Goal: Information Seeking & Learning: Learn about a topic

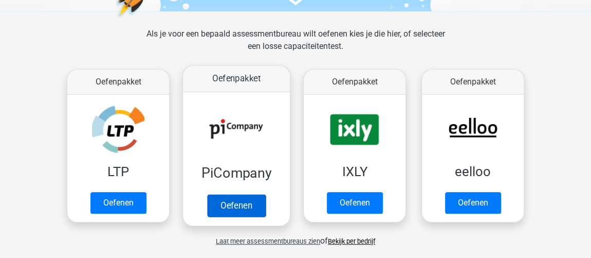
scroll to position [140, 0]
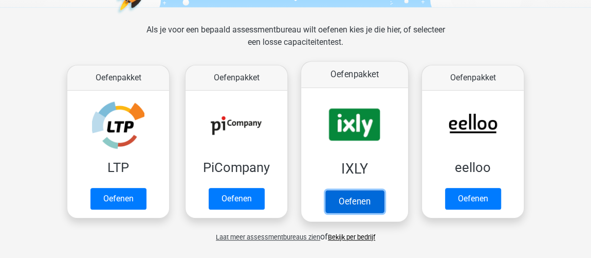
click at [339, 190] on link "Oefenen" at bounding box center [355, 201] width 59 height 23
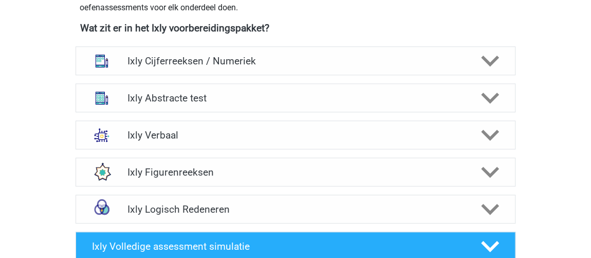
scroll to position [421, 0]
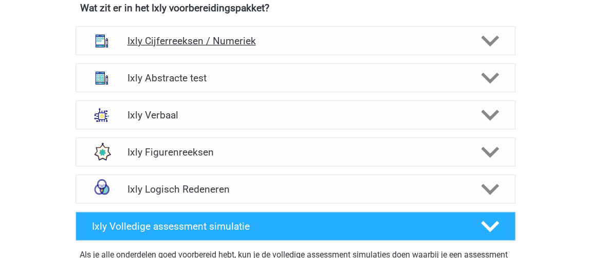
click at [175, 50] on div "Ixly Cijferreeksen / Numeriek" at bounding box center [296, 40] width 440 height 29
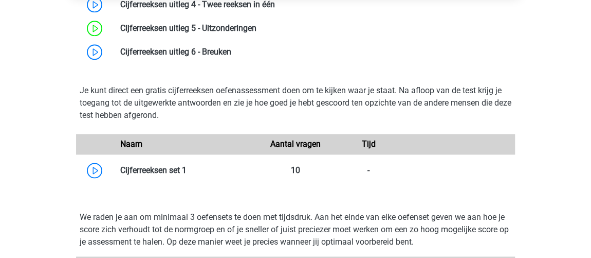
scroll to position [561, 0]
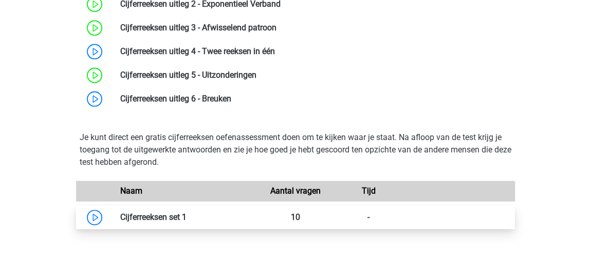
click at [187, 212] on link at bounding box center [187, 217] width 0 height 10
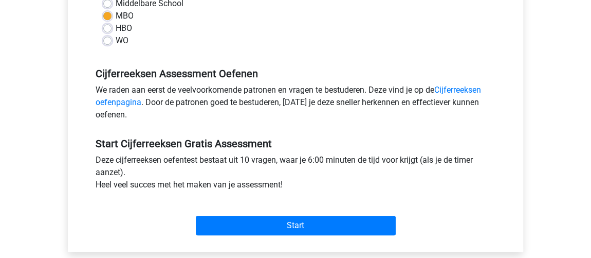
scroll to position [280, 0]
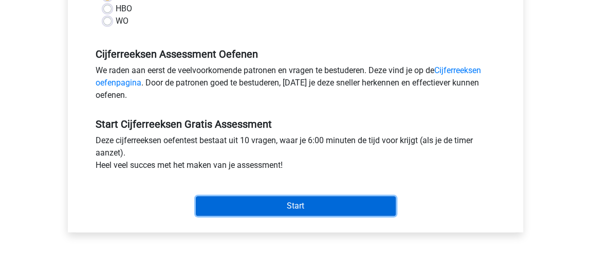
click at [315, 208] on input "Start" at bounding box center [296, 206] width 200 height 20
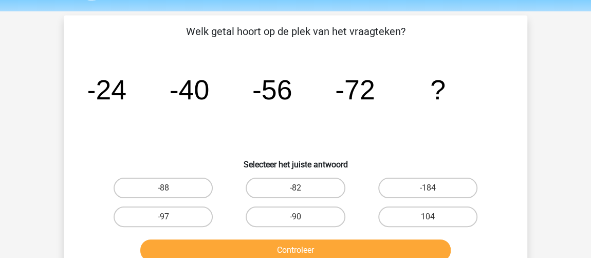
scroll to position [46, 0]
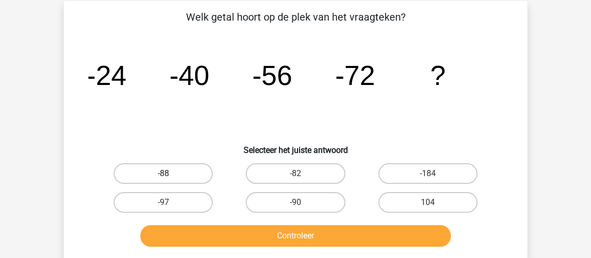
click at [201, 169] on label "-88" at bounding box center [163, 173] width 99 height 21
click at [170, 173] on input "-88" at bounding box center [167, 176] width 7 height 7
radio input "true"
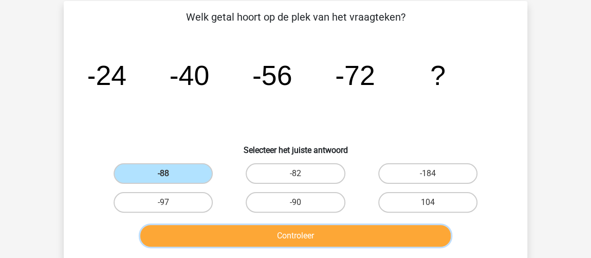
click at [247, 234] on button "Controleer" at bounding box center [295, 236] width 311 height 22
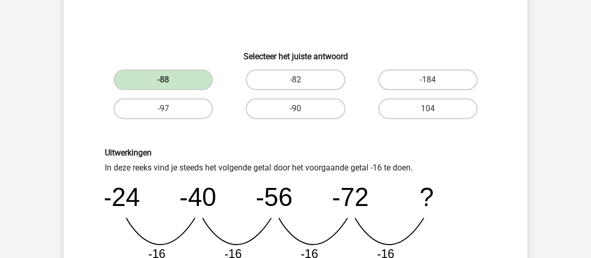
scroll to position [233, 0]
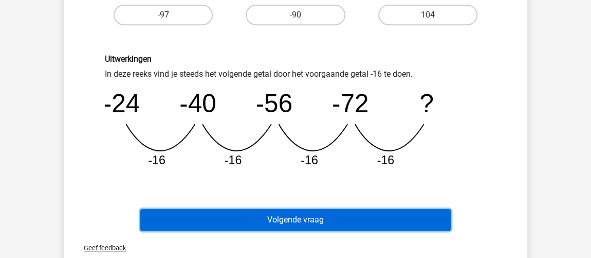
click at [258, 220] on button "Volgende vraag" at bounding box center [295, 220] width 311 height 22
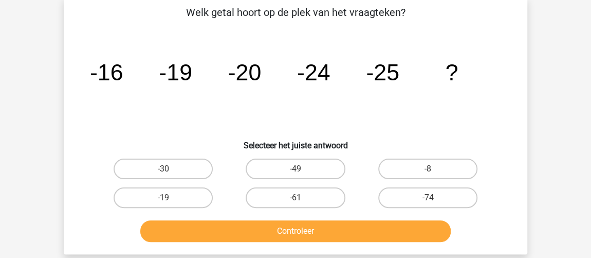
scroll to position [47, 0]
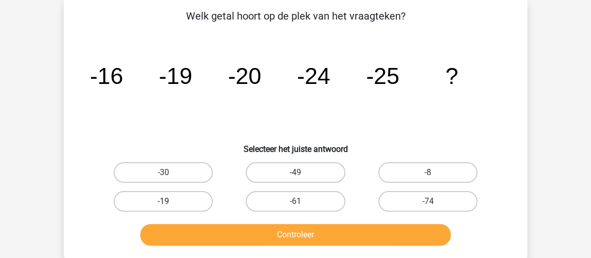
drag, startPoint x: 180, startPoint y: 170, endPoint x: 202, endPoint y: 199, distance: 35.6
click at [180, 171] on label "-30" at bounding box center [163, 172] width 99 height 21
click at [170, 172] on input "-30" at bounding box center [167, 175] width 7 height 7
radio input "true"
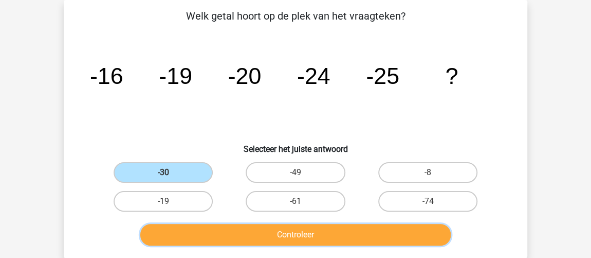
click at [268, 236] on button "Controleer" at bounding box center [295, 235] width 311 height 22
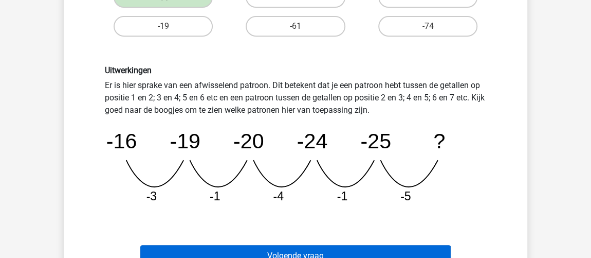
scroll to position [234, 0]
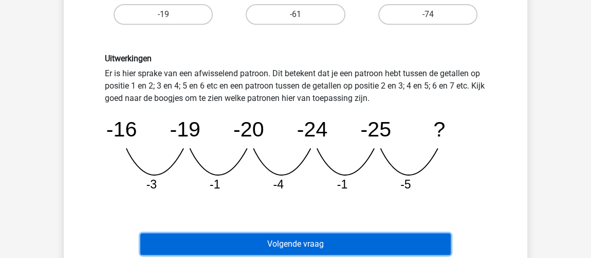
click at [264, 238] on button "Volgende vraag" at bounding box center [295, 244] width 311 height 22
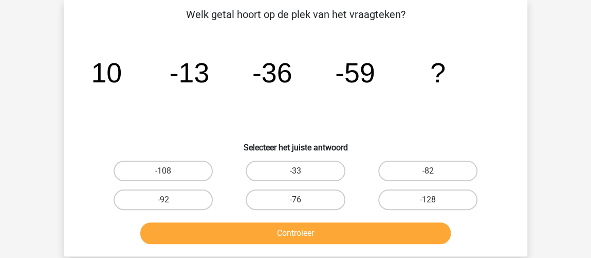
scroll to position [47, 0]
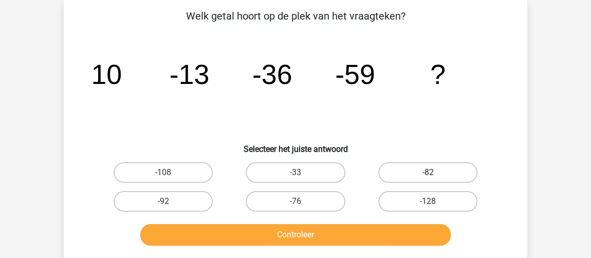
drag, startPoint x: 454, startPoint y: 175, endPoint x: 460, endPoint y: 170, distance: 8.4
click at [454, 175] on label "-82" at bounding box center [428, 172] width 99 height 21
click at [435, 175] on input "-82" at bounding box center [431, 175] width 7 height 7
radio input "true"
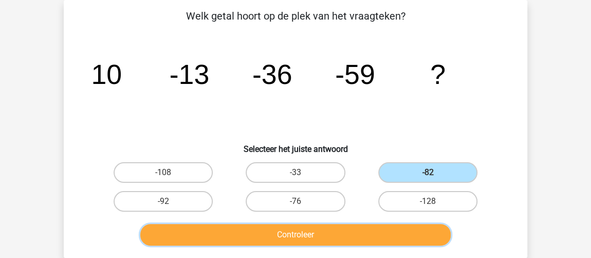
click at [280, 237] on button "Controleer" at bounding box center [295, 235] width 311 height 22
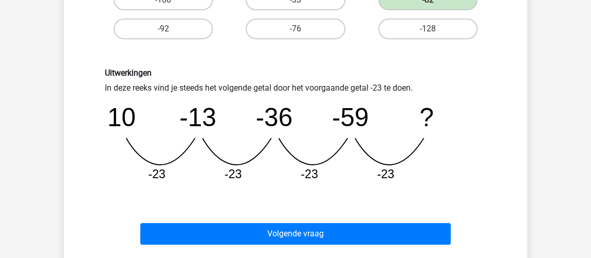
scroll to position [234, 0]
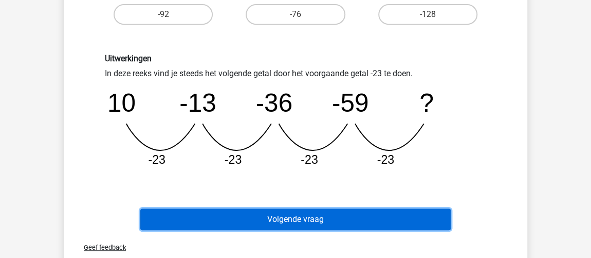
click at [252, 210] on button "Volgende vraag" at bounding box center [295, 219] width 311 height 22
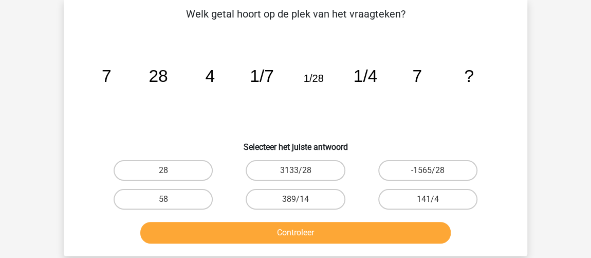
scroll to position [47, 0]
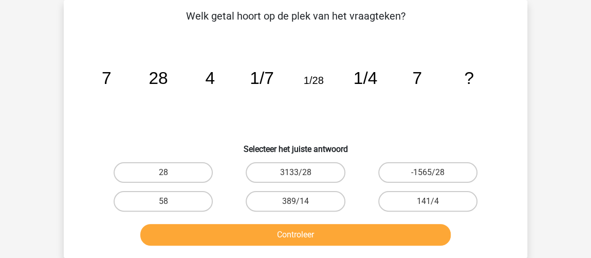
click at [152, 110] on icon "image/svg+xml 7 28 4 1/7 1/28 1/4 7 ?" at bounding box center [295, 84] width 415 height 104
click at [177, 173] on label "28" at bounding box center [163, 172] width 99 height 21
click at [170, 173] on input "28" at bounding box center [167, 175] width 7 height 7
radio input "true"
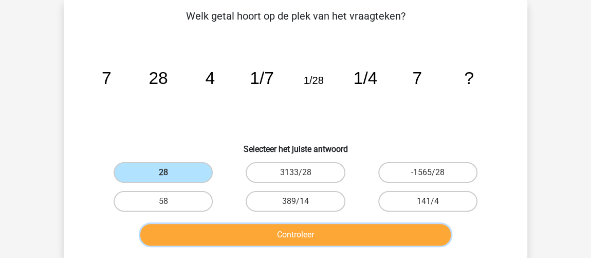
click at [213, 234] on button "Controleer" at bounding box center [295, 235] width 311 height 22
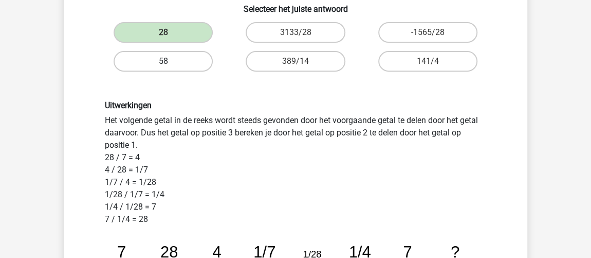
scroll to position [281, 0]
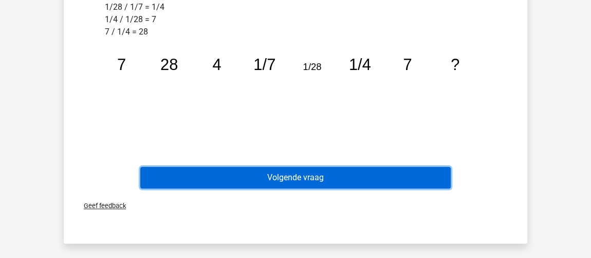
click at [257, 177] on button "Volgende vraag" at bounding box center [295, 178] width 311 height 22
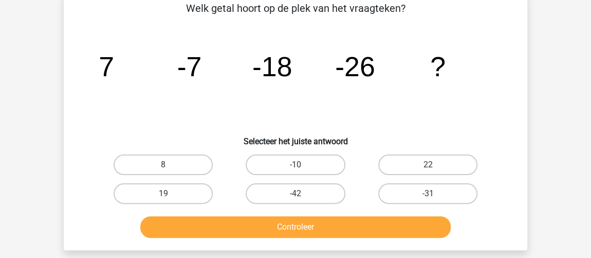
scroll to position [47, 0]
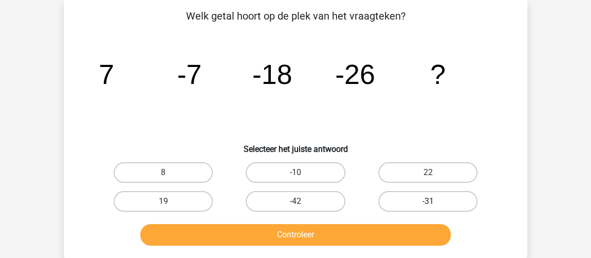
click at [453, 202] on label "-31" at bounding box center [428, 201] width 99 height 21
click at [435, 202] on input "-31" at bounding box center [431, 204] width 7 height 7
radio input "true"
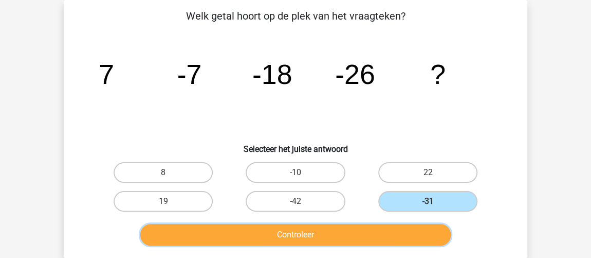
click at [436, 235] on button "Controleer" at bounding box center [295, 235] width 311 height 22
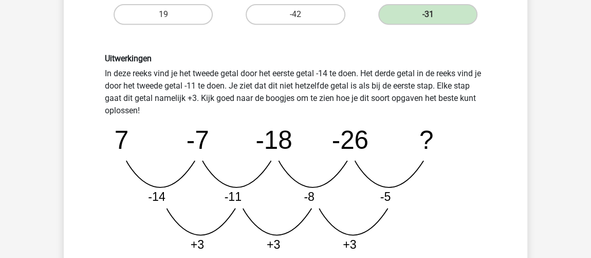
scroll to position [281, 0]
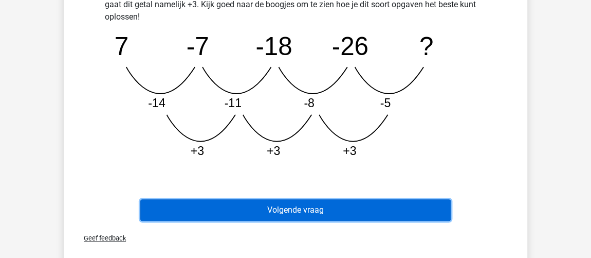
click at [395, 205] on button "Volgende vraag" at bounding box center [295, 210] width 311 height 22
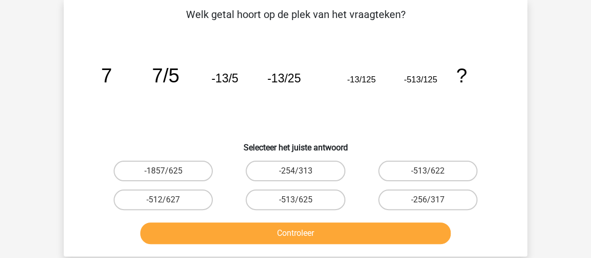
scroll to position [47, 0]
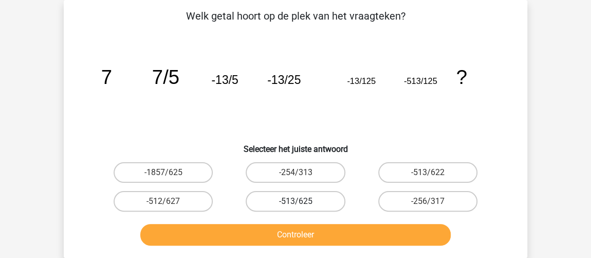
click at [316, 200] on label "-513/625" at bounding box center [295, 201] width 99 height 21
click at [302, 201] on input "-513/625" at bounding box center [299, 204] width 7 height 7
radio input "true"
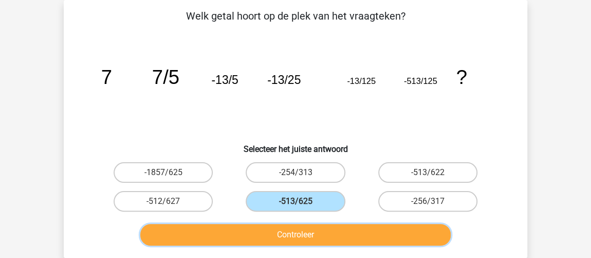
click at [447, 233] on button "Controleer" at bounding box center [295, 235] width 311 height 22
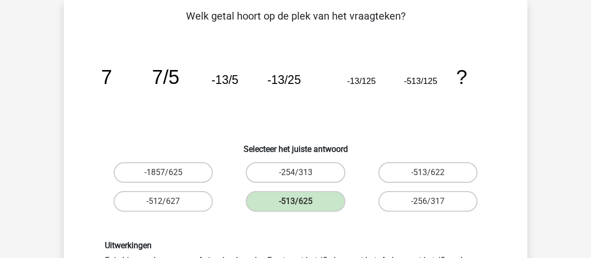
scroll to position [234, 0]
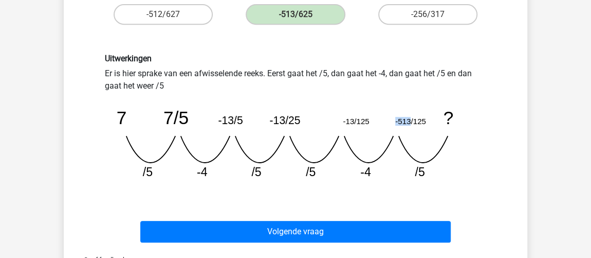
drag, startPoint x: 395, startPoint y: 120, endPoint x: 412, endPoint y: 119, distance: 16.5
click at [412, 119] on tspan "-513/125" at bounding box center [410, 121] width 31 height 9
click at [433, 124] on icon "image/svg+xml 7 7/5 -13/5 -13/25 -13/125 -513/125 ? /5 -4 /5 /5 -4" at bounding box center [296, 140] width 382 height 96
drag, startPoint x: 428, startPoint y: 118, endPoint x: 412, endPoint y: 123, distance: 17.1
click at [412, 123] on icon "image/svg+xml 7 7/5 -13/5 -13/25 -13/125 -513/125 ? /5 -4 /5 /5 -4" at bounding box center [296, 140] width 382 height 96
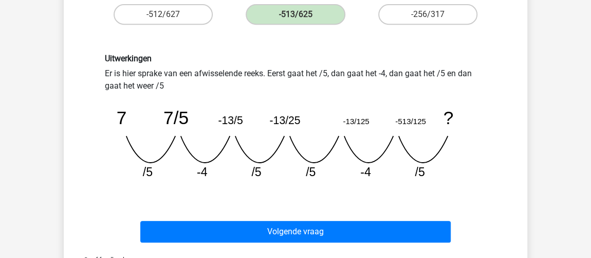
click at [411, 140] on icon "image/svg+xml 7 7/5 -13/5 -13/25 -13/125 -513/125 ? /5 -4 /5 /5 -4" at bounding box center [296, 140] width 382 height 96
drag, startPoint x: 413, startPoint y: 121, endPoint x: 390, endPoint y: 118, distance: 23.8
click at [390, 118] on icon "image/svg+xml 7 7/5 -13/5 -13/25 -13/125 -513/125 ? /5 -4 /5 /5 -4" at bounding box center [296, 140] width 382 height 96
click at [390, 119] on icon "image/svg+xml 7 7/5 -13/5 -13/25 -13/125 -513/125 ? /5 -4 /5 /5 -4" at bounding box center [296, 140] width 382 height 96
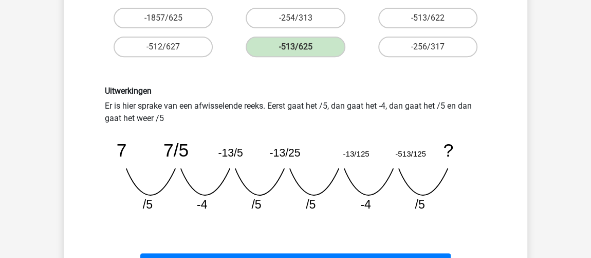
scroll to position [187, 0]
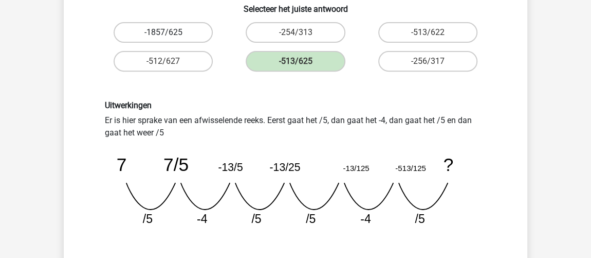
click at [140, 40] on label "-1857/625" at bounding box center [163, 32] width 99 height 21
click at [398, 177] on icon "image/svg+xml 7 7/5 -13/5 -13/25 -13/125 -513/125 ? /5 -4 /5 /5 -4" at bounding box center [296, 187] width 382 height 96
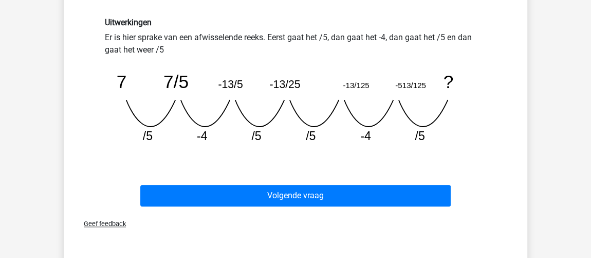
scroll to position [278, 0]
